Goal: Navigation & Orientation: Find specific page/section

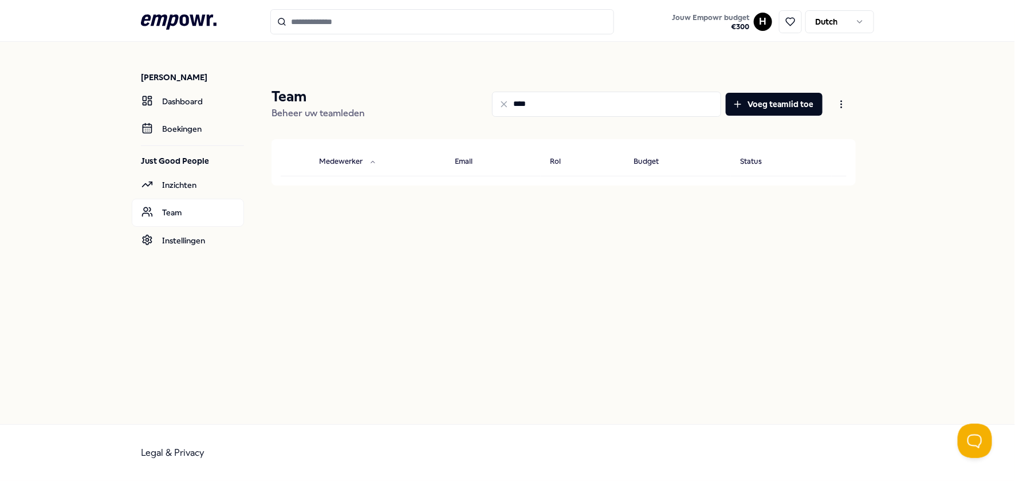
click at [187, 36] on header ".empowr-logo_svg__cls-1{fill:#03032f} Jouw Empowr budget € 300 H Dutch" at bounding box center [507, 21] width 1015 height 42
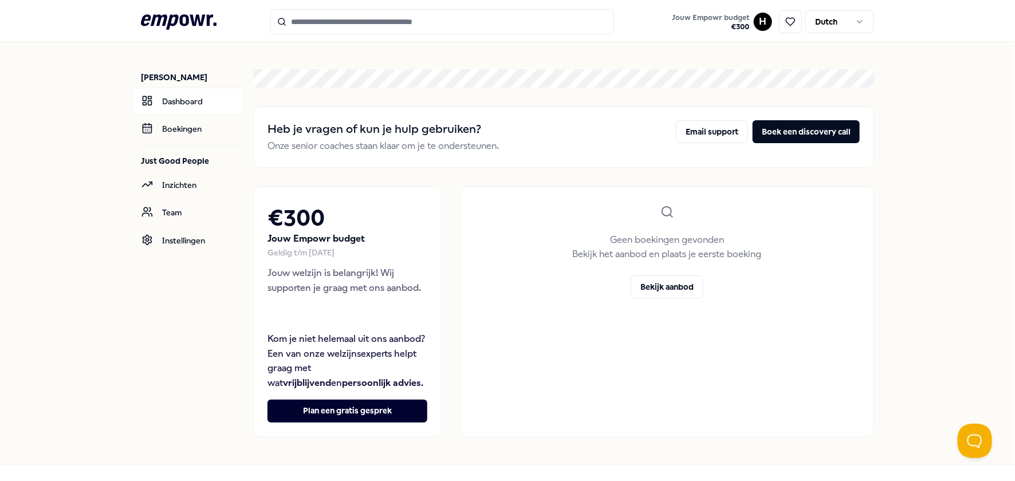
click at [190, 20] on icon ".empowr-logo_svg__cls-1{fill:#03032f}" at bounding box center [179, 21] width 76 height 21
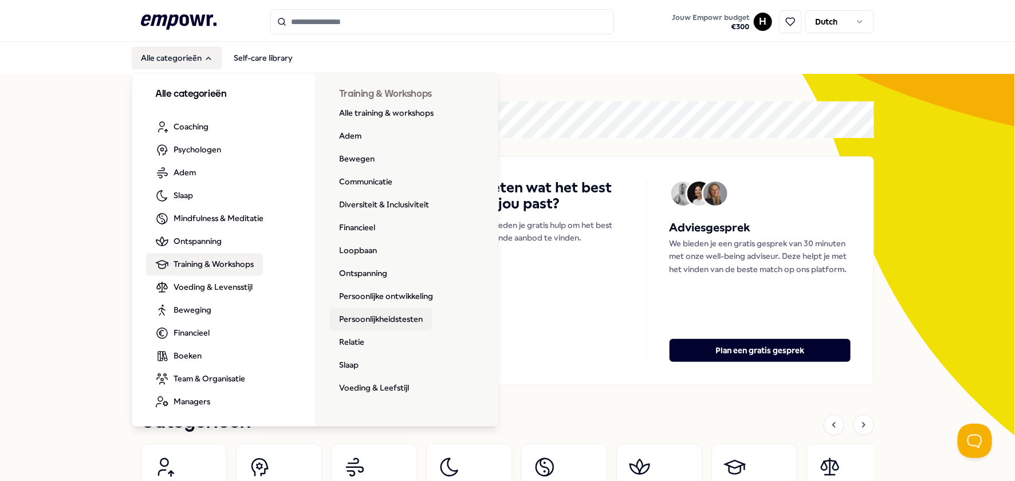
click at [399, 316] on link "Persoonlijkheidstesten" at bounding box center [381, 319] width 102 height 23
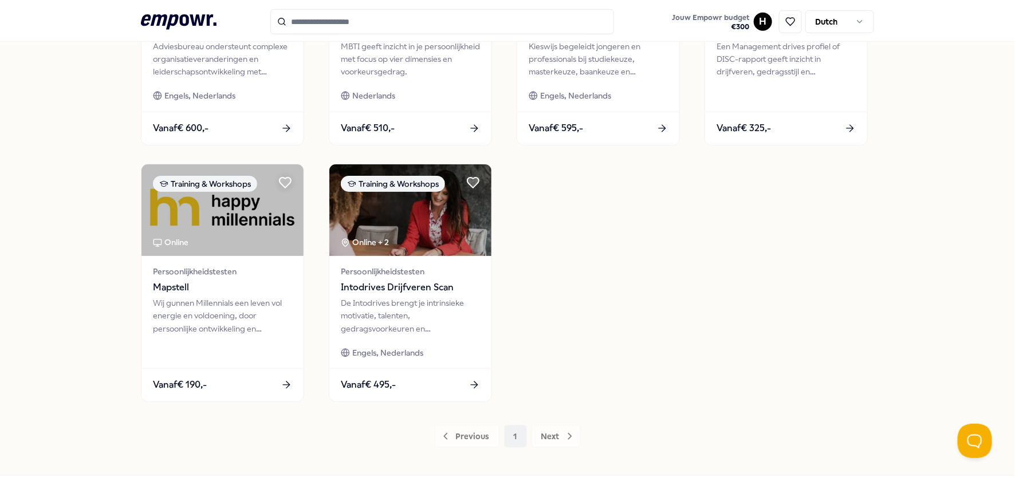
scroll to position [517, 0]
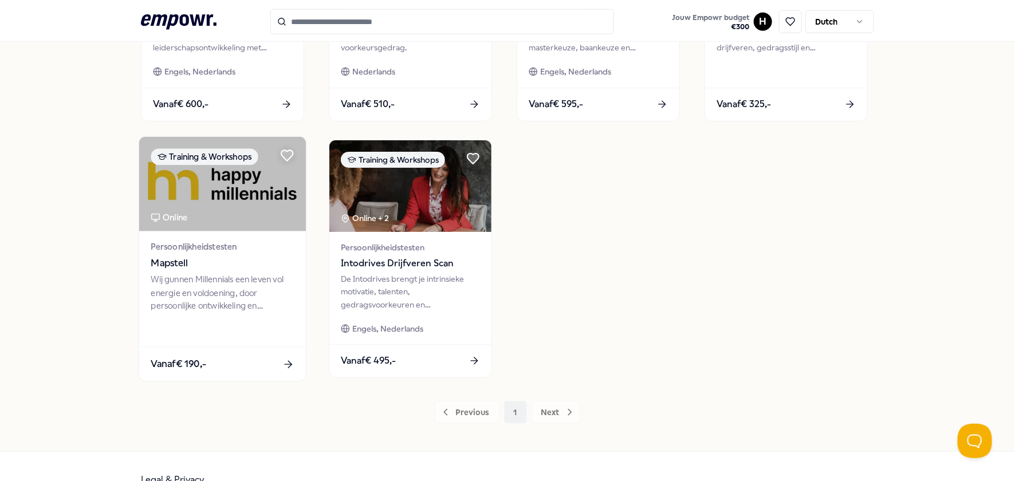
click at [219, 198] on img at bounding box center [222, 184] width 167 height 95
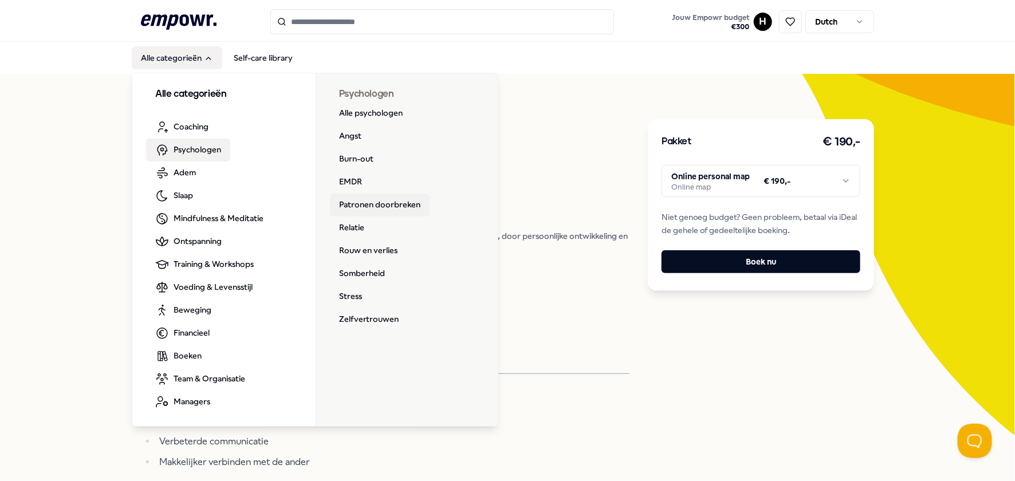
click at [414, 205] on link "Patronen doorbreken" at bounding box center [380, 205] width 100 height 23
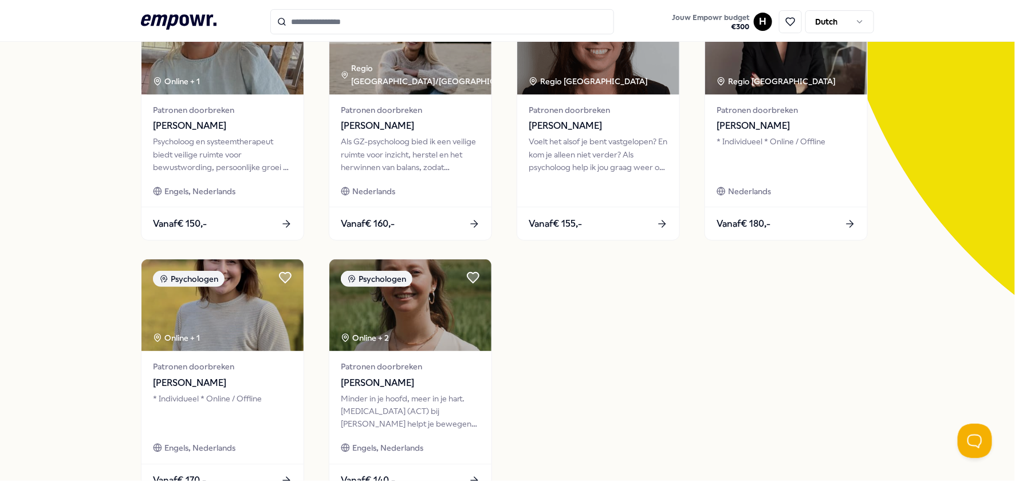
scroll to position [139, 0]
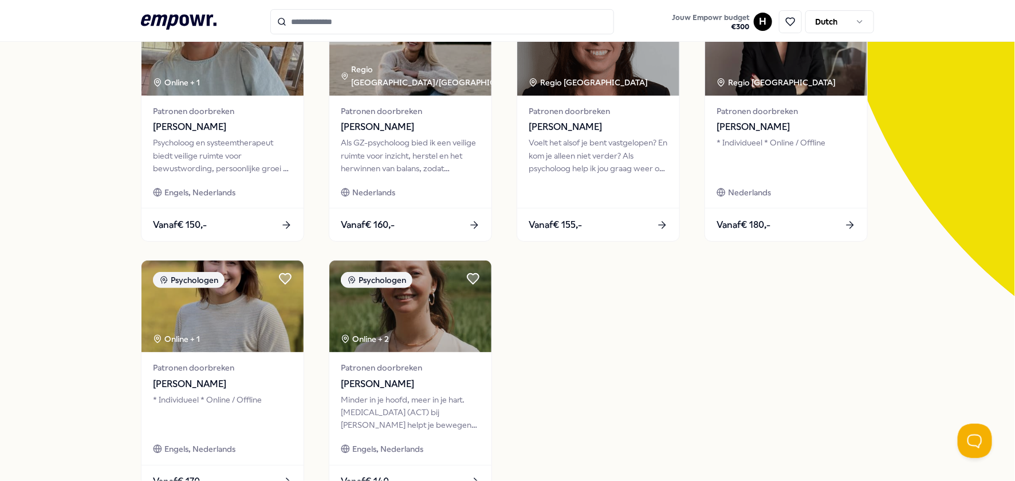
click at [154, 17] on icon at bounding box center [179, 21] width 76 height 15
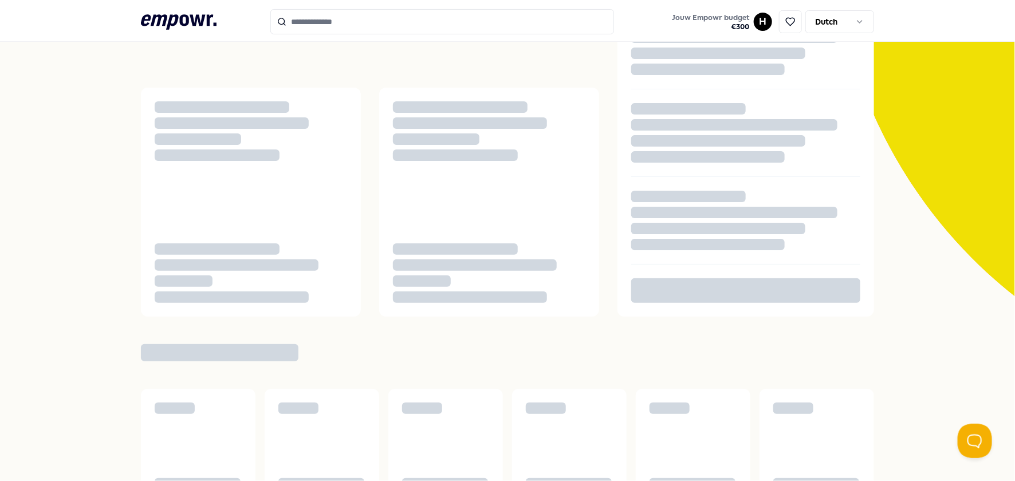
scroll to position [73, 0]
